Goal: Task Accomplishment & Management: Use online tool/utility

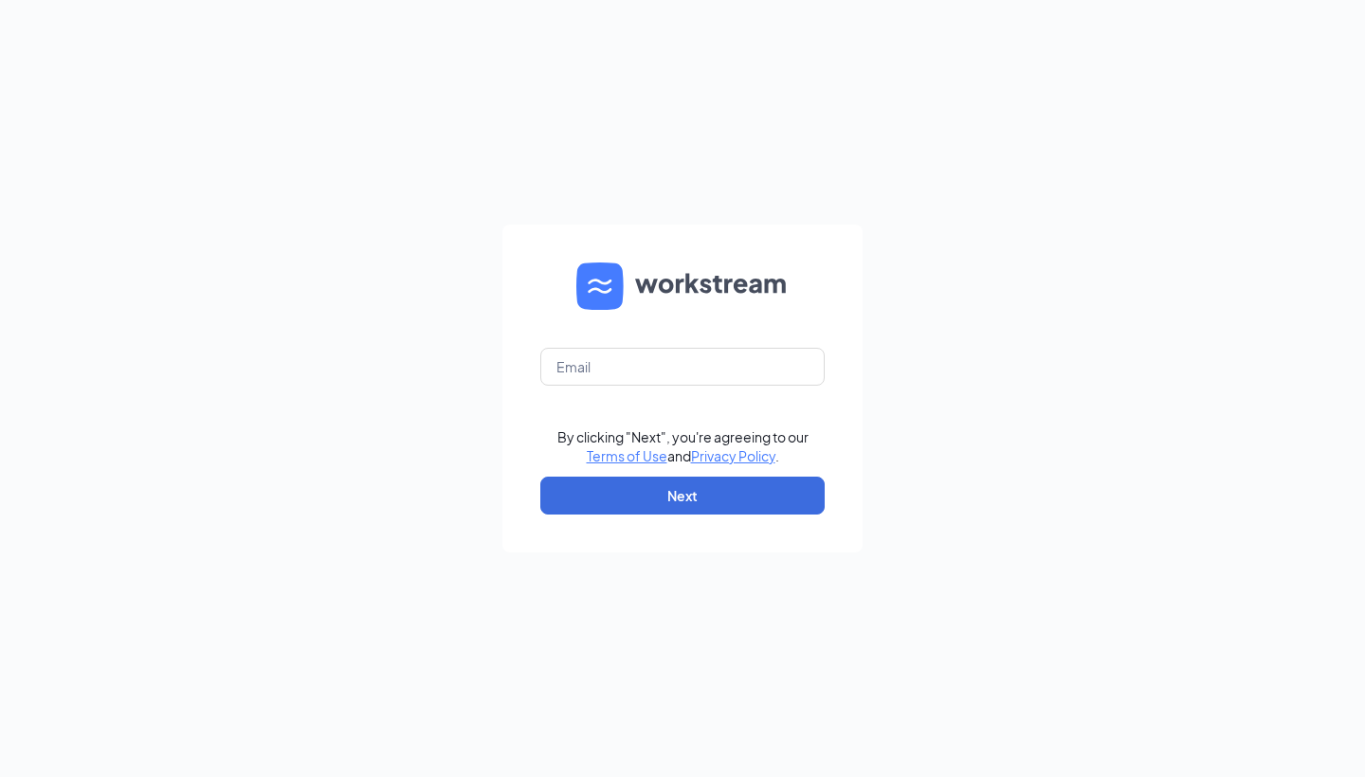
click at [742, 389] on form "By clicking "Next", you're agreeing to our Terms of Use and Privacy Policy . Ne…" at bounding box center [682, 389] width 360 height 328
click at [734, 357] on input "text" at bounding box center [682, 367] width 284 height 38
type input "[EMAIL_ADDRESS][DOMAIN_NAME]"
click at [701, 492] on button "Next" at bounding box center [682, 496] width 284 height 38
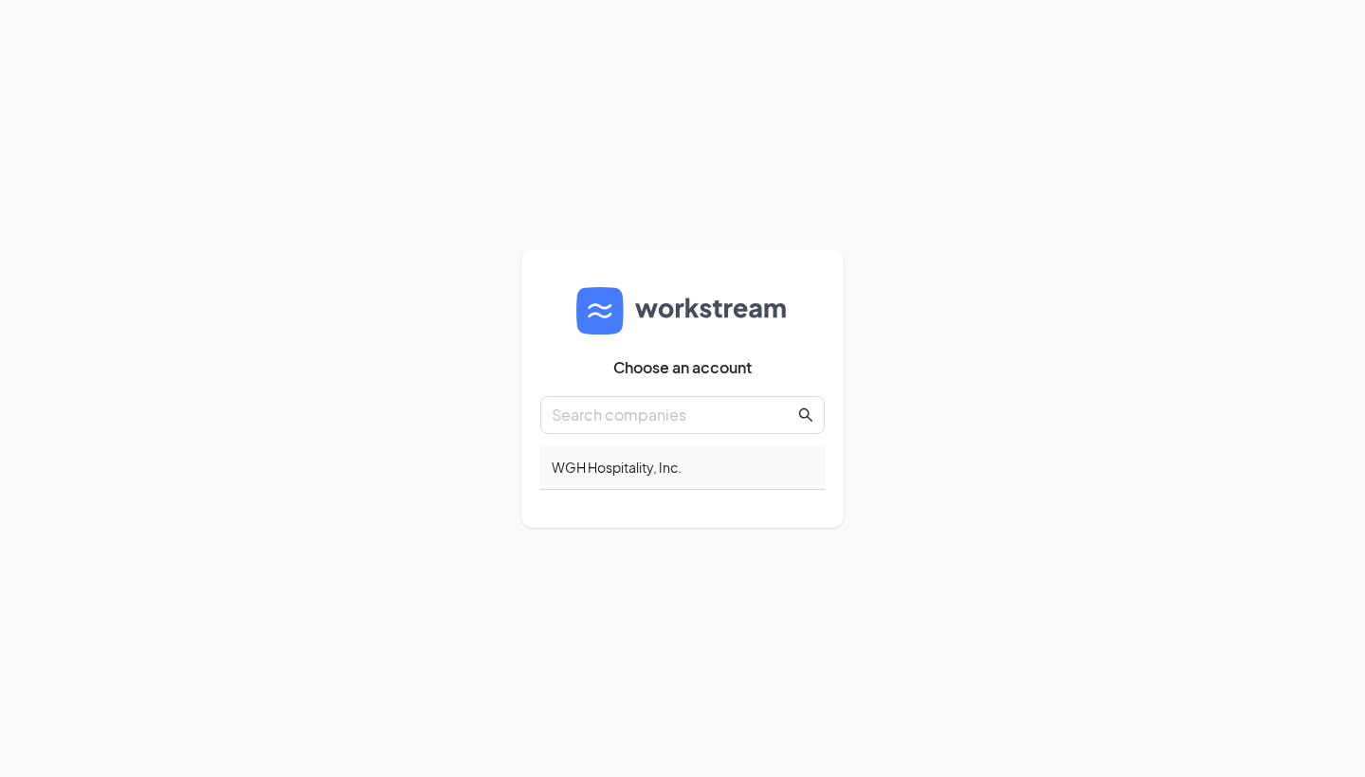
click at [645, 477] on div "WGH Hospitality, Inc." at bounding box center [682, 468] width 284 height 45
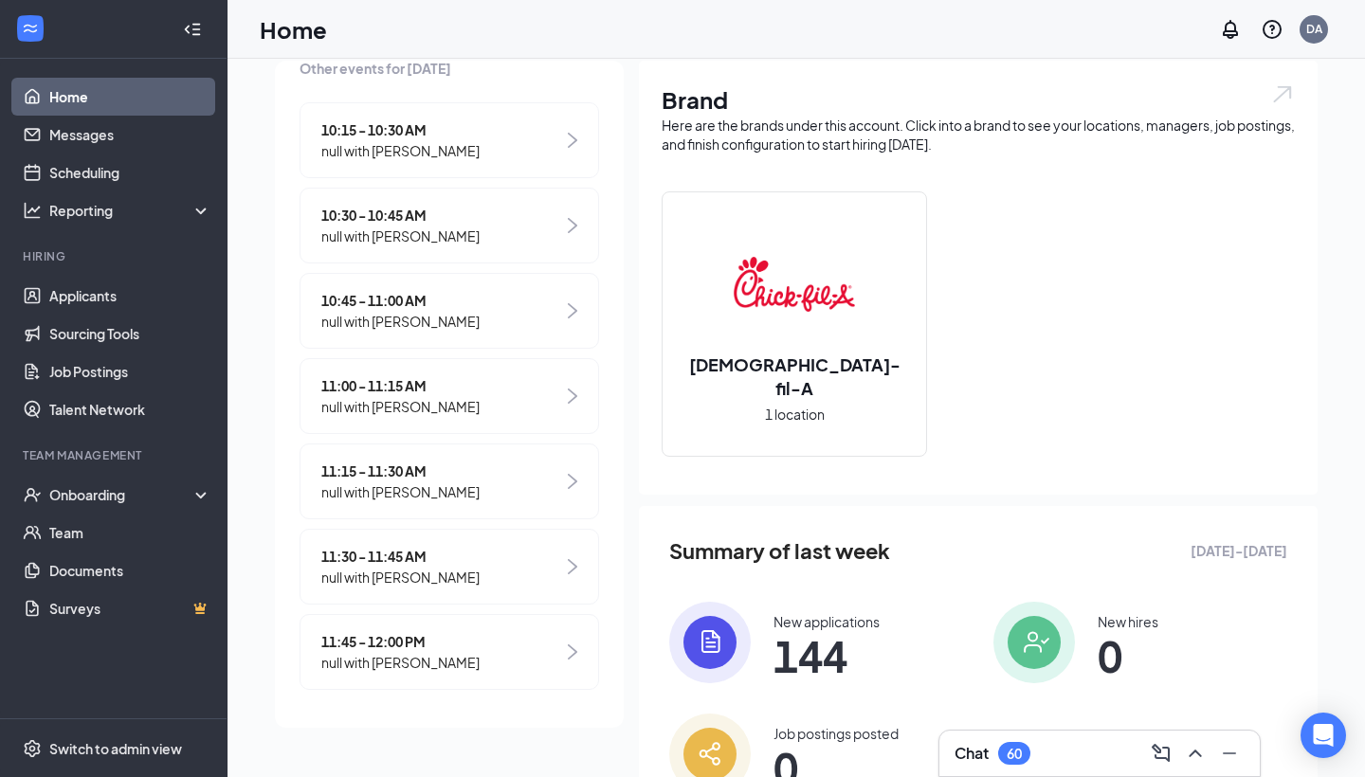
scroll to position [46, 0]
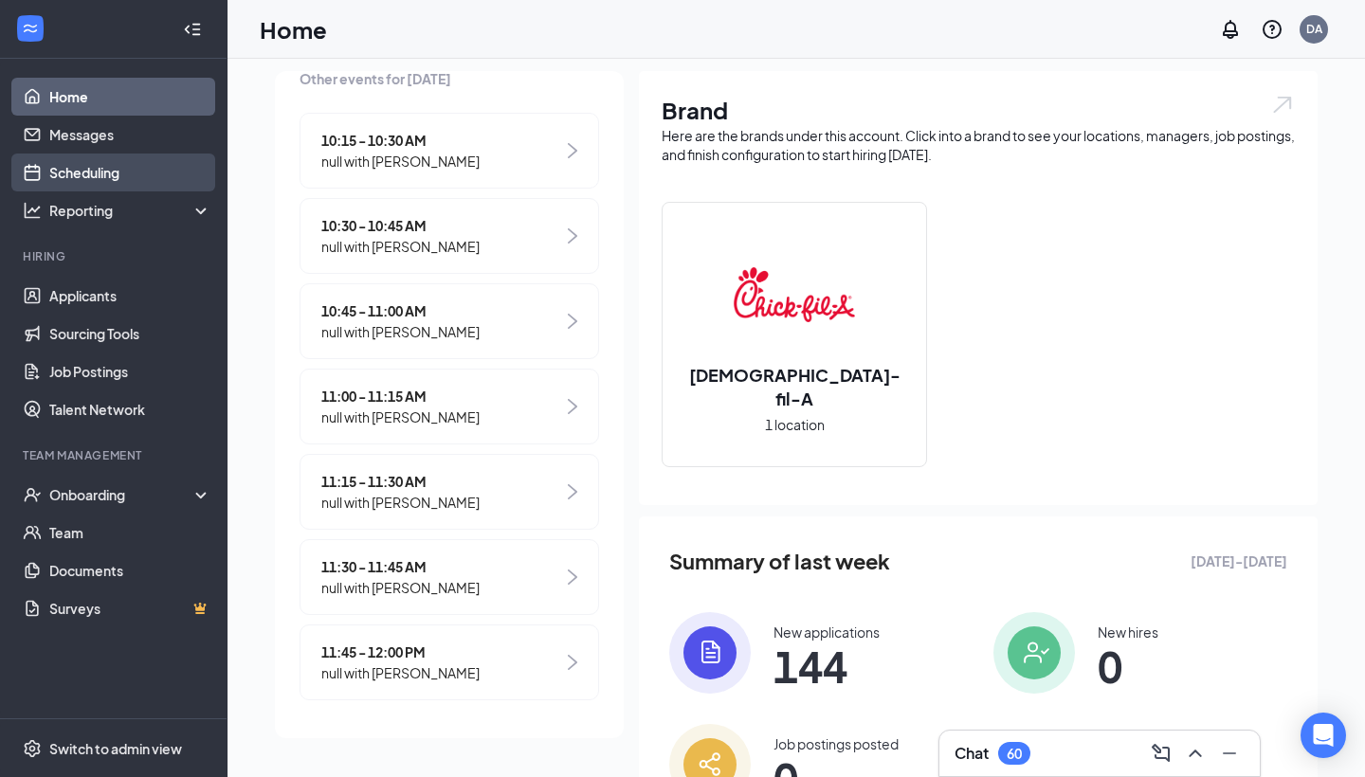
click at [134, 173] on link "Scheduling" at bounding box center [130, 173] width 162 height 38
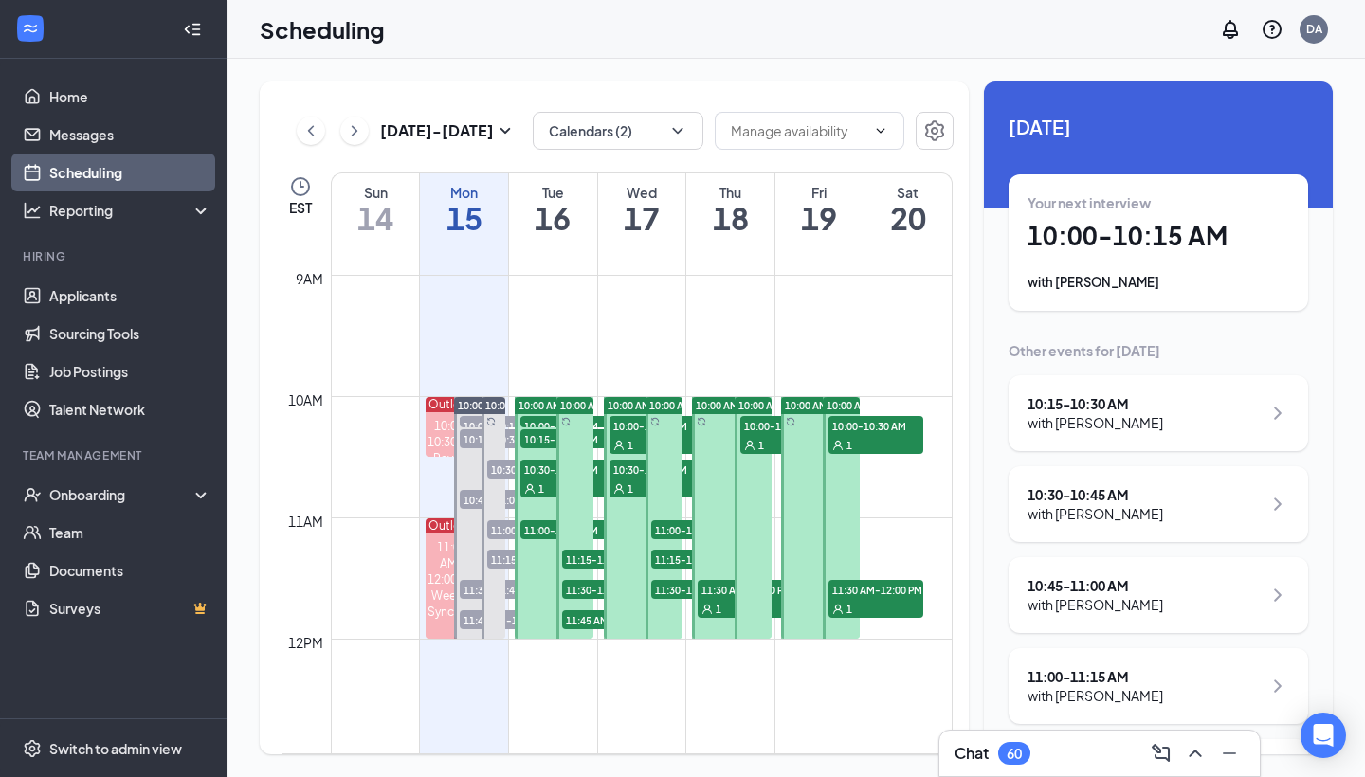
scroll to position [1067, 0]
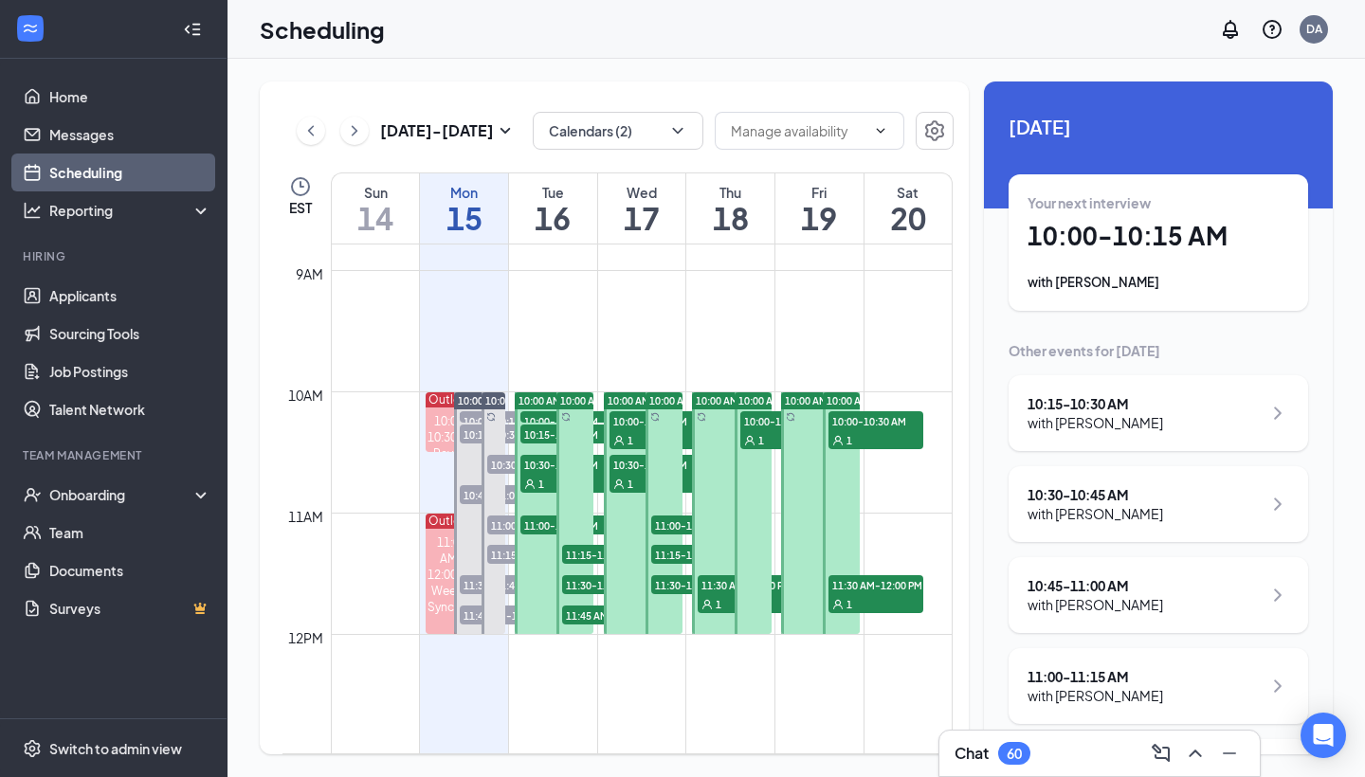
click at [632, 431] on div "1" at bounding box center [657, 439] width 95 height 19
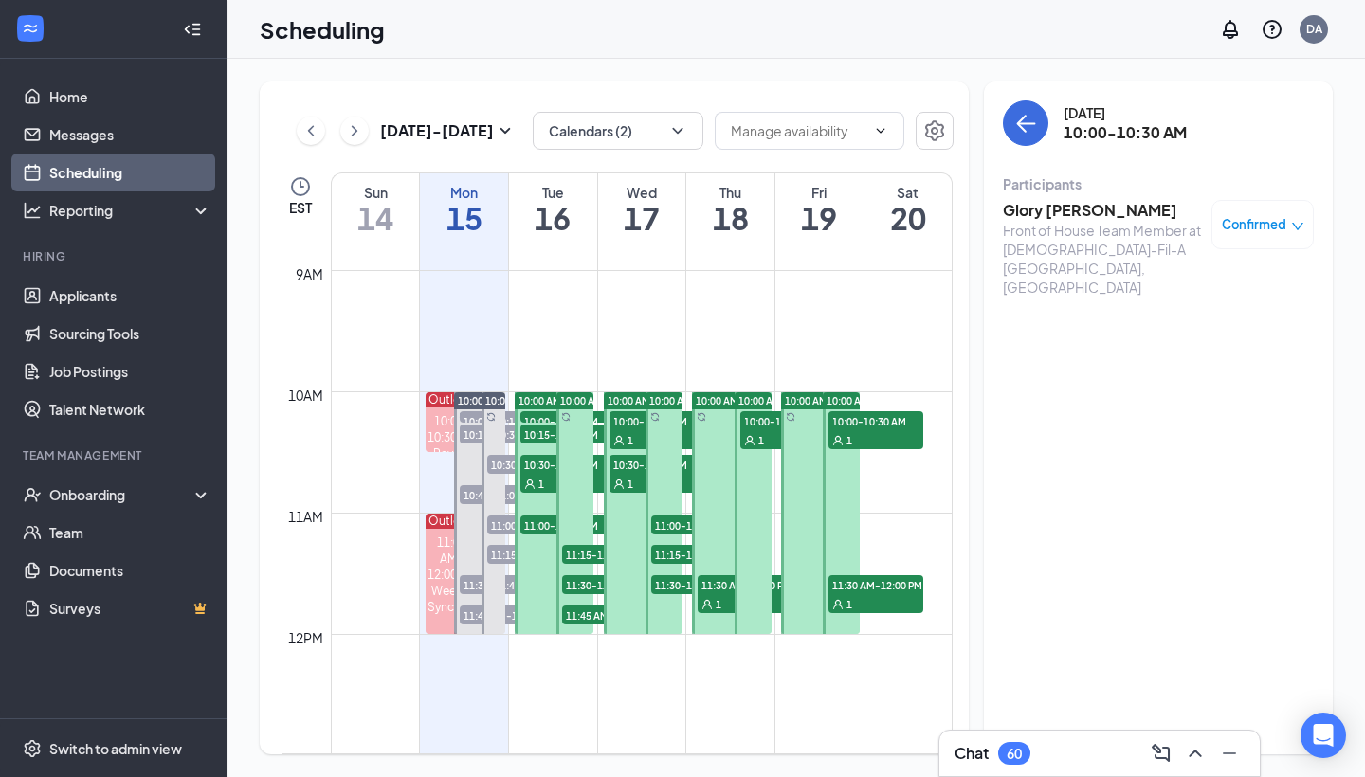
click at [616, 484] on icon "User" at bounding box center [618, 484] width 11 height 11
click at [537, 477] on div "1" at bounding box center [567, 483] width 95 height 19
click at [540, 475] on div "1" at bounding box center [567, 483] width 95 height 19
click at [623, 439] on icon "User" at bounding box center [618, 440] width 11 height 11
click at [620, 468] on span "10:30-11:00 AM" at bounding box center [657, 464] width 95 height 19
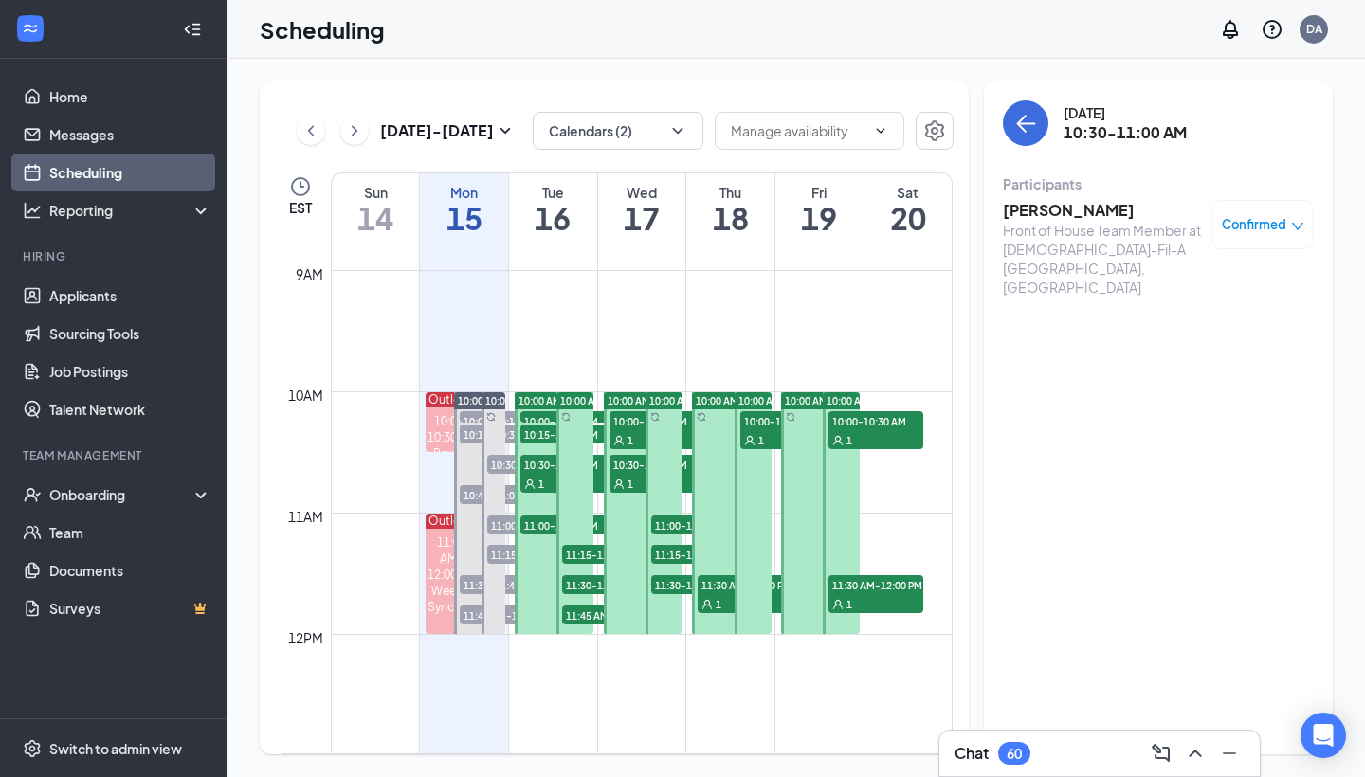
click at [763, 419] on span "10:00-10:30 AM" at bounding box center [787, 420] width 95 height 19
click at [880, 423] on span "10:00-10:30 AM" at bounding box center [876, 420] width 95 height 19
click at [864, 594] on div "1" at bounding box center [876, 603] width 95 height 19
click at [550, 478] on div "1" at bounding box center [567, 483] width 95 height 19
